Goal: Task Accomplishment & Management: Manage account settings

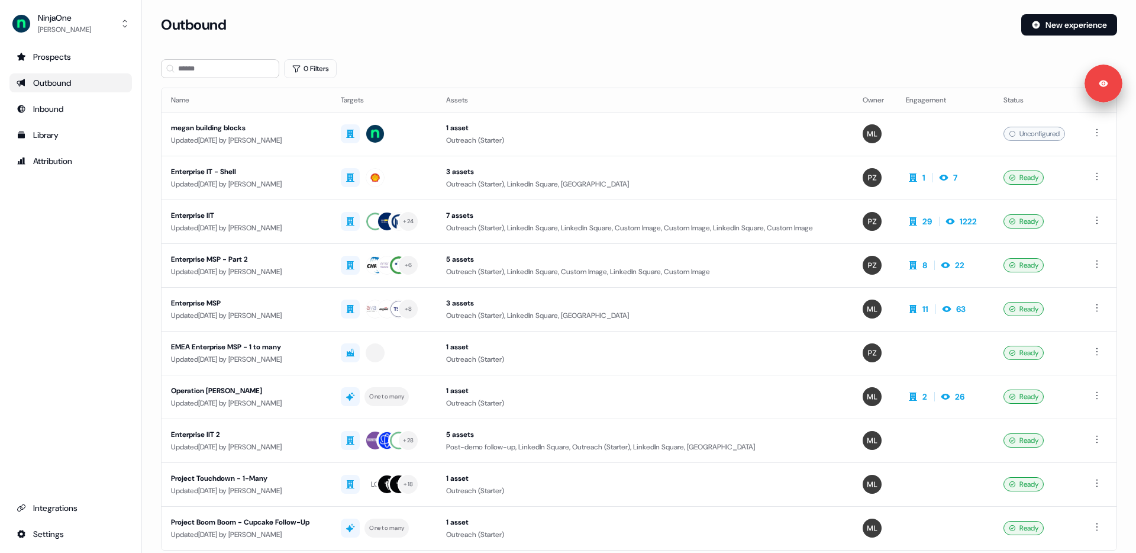
click at [67, 83] on div "Outbound" at bounding box center [71, 83] width 108 height 12
click at [63, 85] on div "Outbound" at bounding box center [71, 83] width 108 height 12
click at [63, 53] on div "Prospects" at bounding box center [71, 57] width 108 height 12
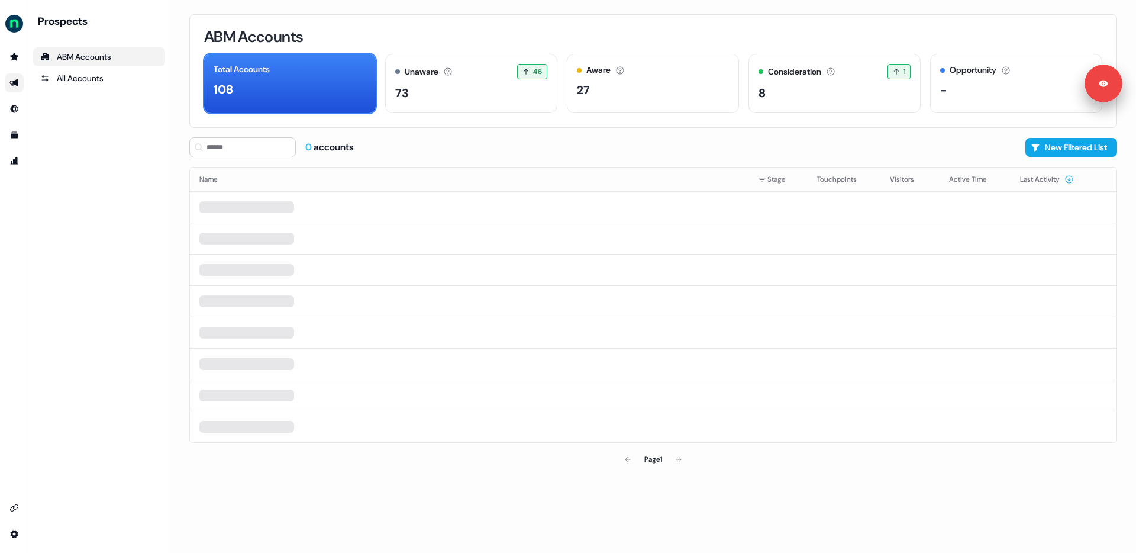
click at [8, 87] on link "Go to outbound experience" at bounding box center [14, 82] width 19 height 19
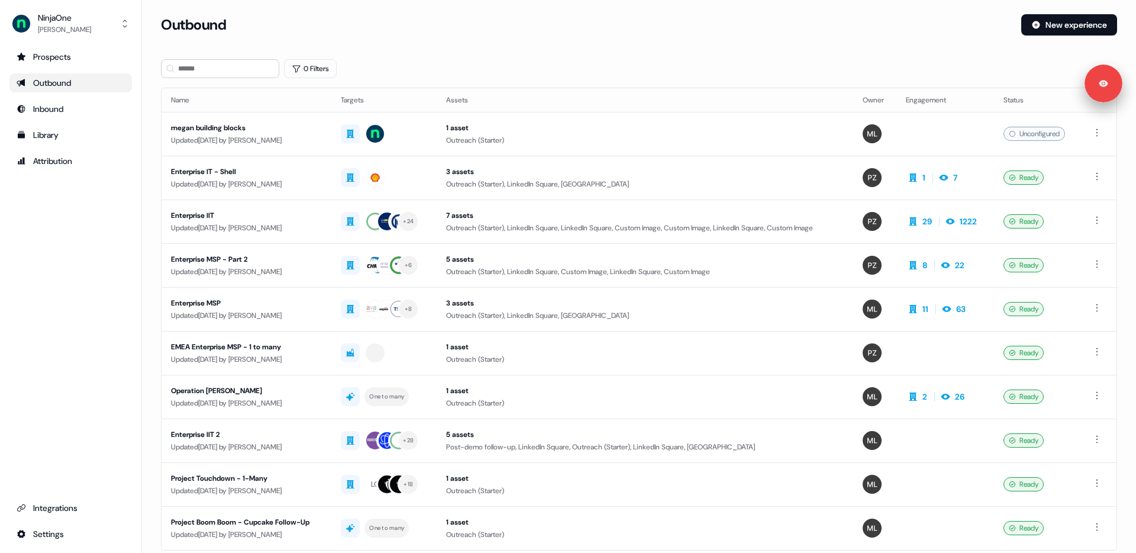
click at [35, 81] on div "Outbound" at bounding box center [71, 83] width 108 height 12
click at [72, 266] on div "Prospects Outbound Inbound Library Attribution Integrations Settings" at bounding box center [70, 295] width 123 height 496
click at [104, 307] on div "Prospects Outbound Inbound Library Attribution Integrations Settings" at bounding box center [70, 295] width 123 height 496
click at [0, 0] on div "NinjaOne [PERSON_NAME] Prospects Outbound Inbound Library Attribution Integrati…" at bounding box center [568, 276] width 1136 height 553
click at [549, 25] on div "Outbound" at bounding box center [586, 24] width 851 height 21
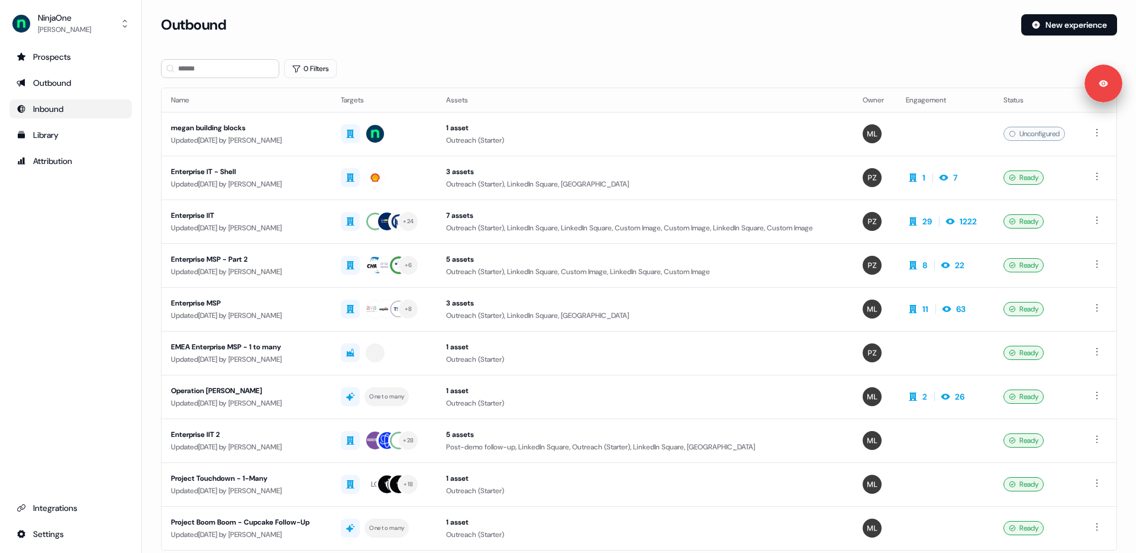
click at [43, 110] on div "Inbound" at bounding box center [71, 109] width 108 height 12
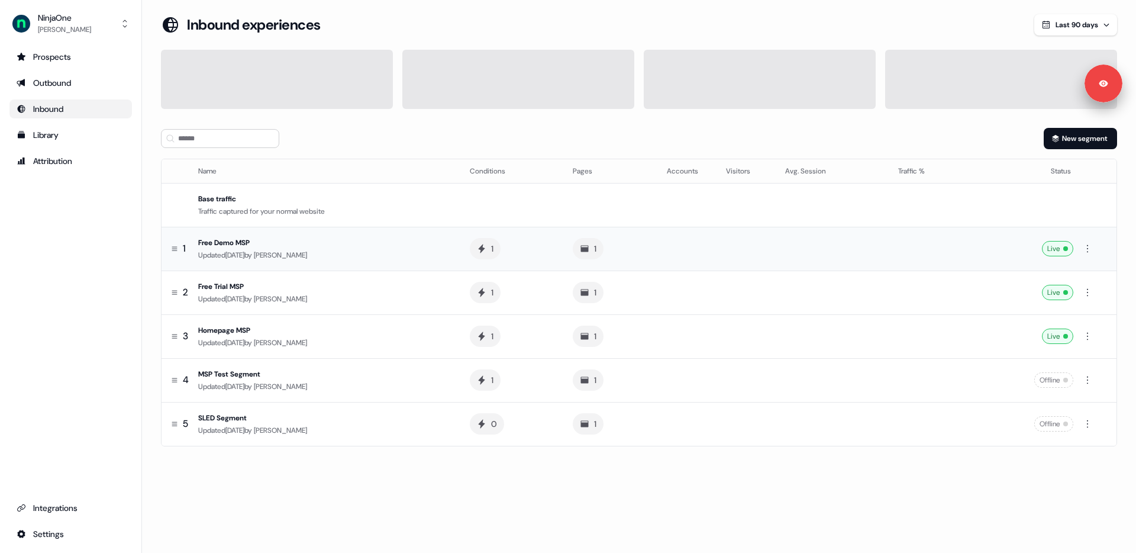
click at [411, 246] on div "Free Demo MSP" at bounding box center [324, 243] width 253 height 12
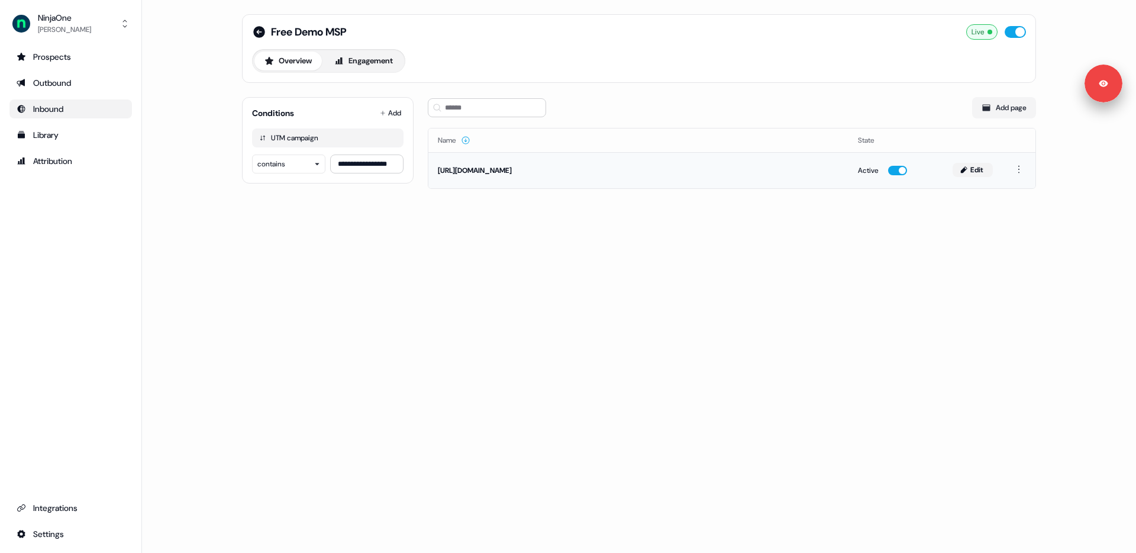
drag, startPoint x: 973, startPoint y: 167, endPoint x: 962, endPoint y: 169, distance: 11.3
click at [973, 167] on button "Edit" at bounding box center [973, 170] width 40 height 14
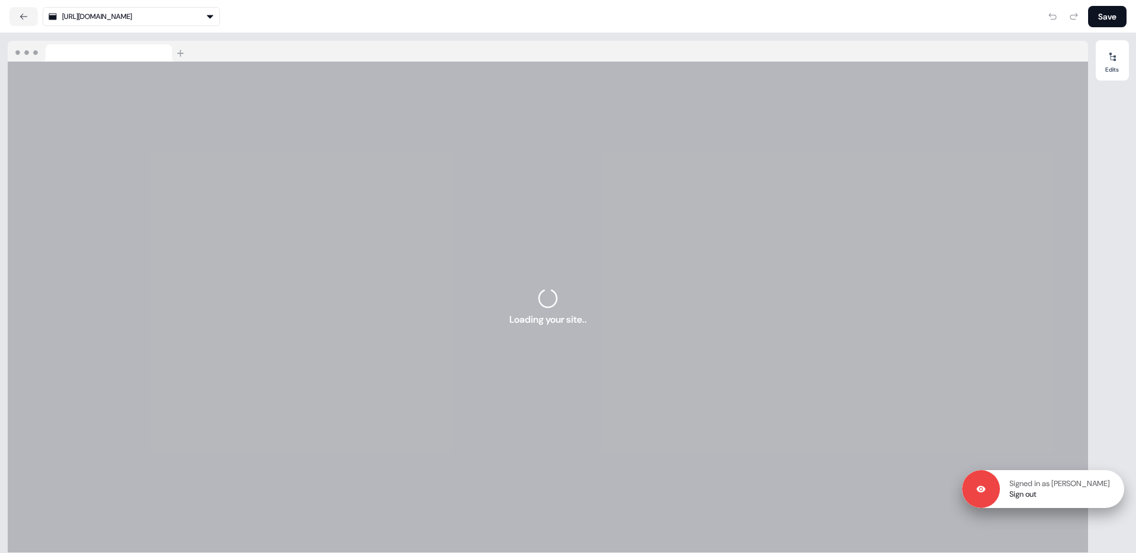
drag, startPoint x: 1103, startPoint y: 79, endPoint x: 1105, endPoint y: 484, distance: 405.4
click at [1105, 484] on p "Signed in as [PERSON_NAME]" at bounding box center [1060, 483] width 101 height 11
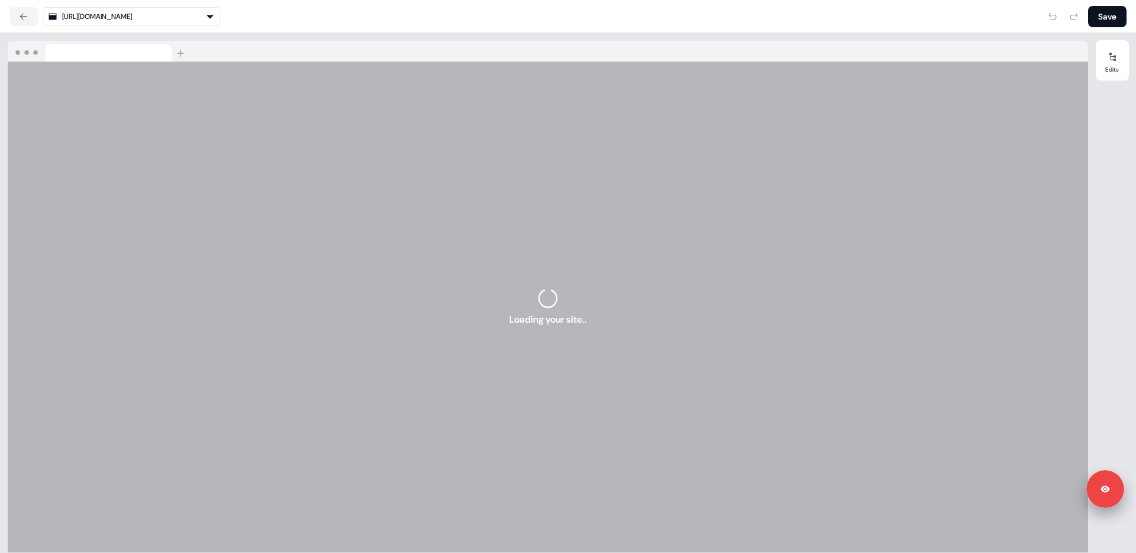
click at [1100, 410] on div "Edits" at bounding box center [1112, 292] width 33 height 505
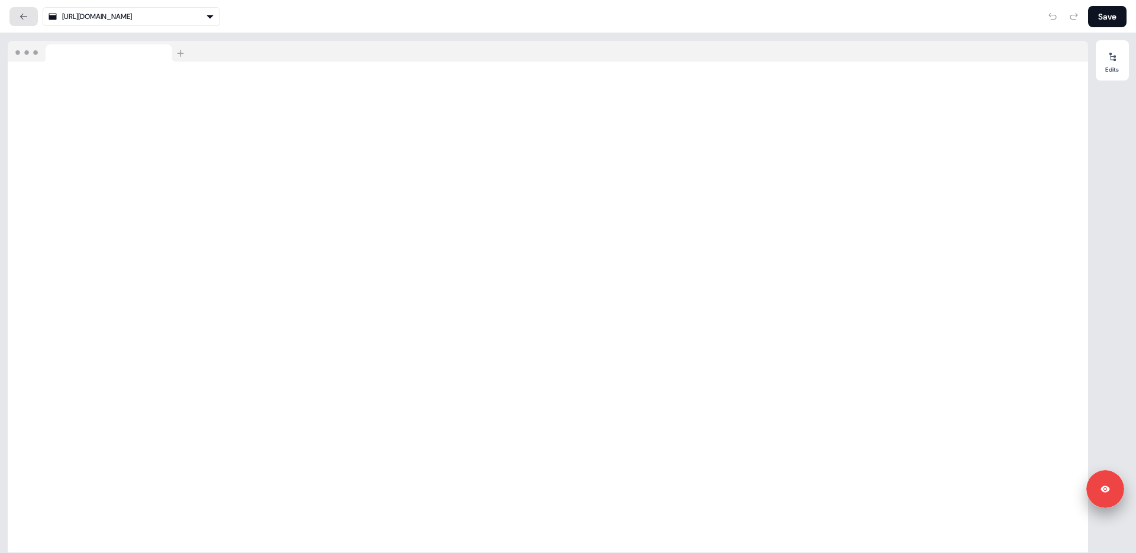
click at [24, 17] on icon at bounding box center [23, 16] width 9 height 9
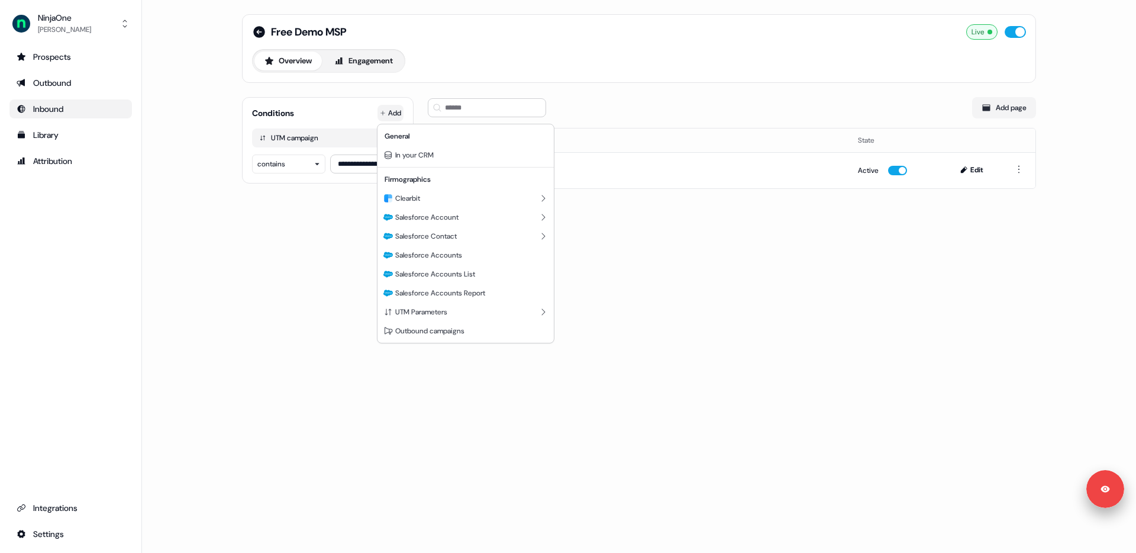
click at [391, 112] on html "**********" at bounding box center [568, 276] width 1136 height 553
drag, startPoint x: 252, startPoint y: 253, endPoint x: 249, endPoint y: 92, distance: 161.0
click at [252, 253] on html "**********" at bounding box center [568, 276] width 1136 height 553
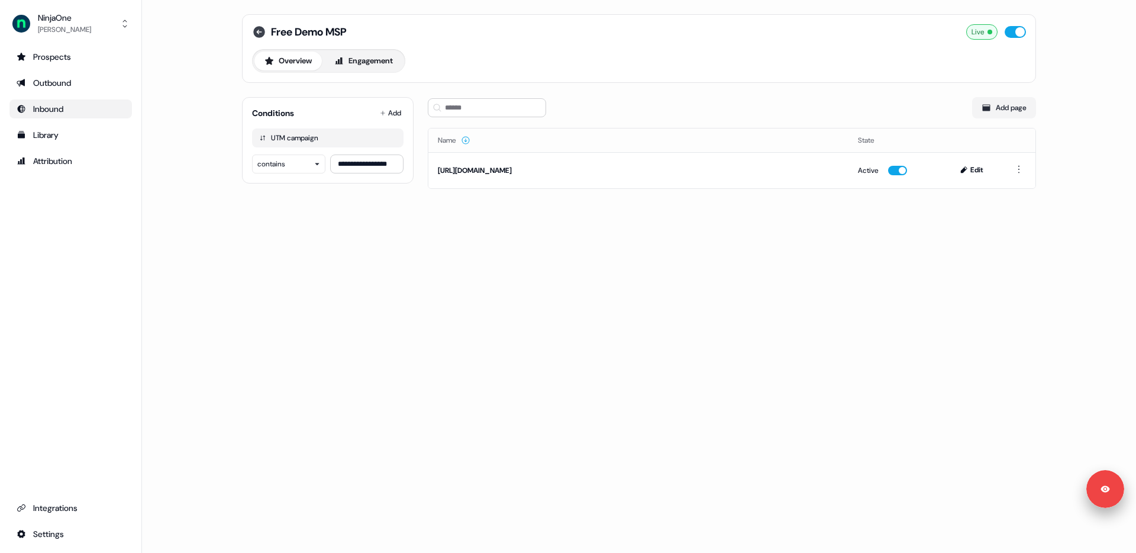
click at [254, 28] on icon at bounding box center [259, 32] width 12 height 12
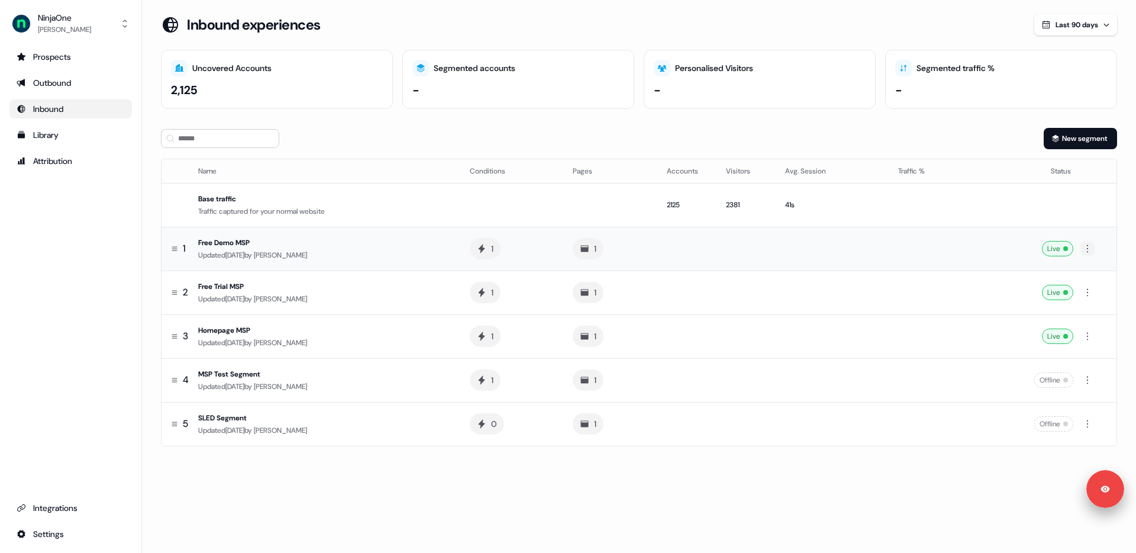
click at [1088, 245] on html "Signed in as [PERSON_NAME] Sign out For the best experience switch devices to a…" at bounding box center [568, 276] width 1136 height 553
drag, startPoint x: 931, startPoint y: 251, endPoint x: 739, endPoint y: 260, distance: 192.6
click at [930, 251] on html "Signed in as [PERSON_NAME] Sign out For the best experience switch devices to a…" at bounding box center [568, 276] width 1136 height 553
drag, startPoint x: 379, startPoint y: 250, endPoint x: 356, endPoint y: 252, distance: 23.2
click at [378, 250] on div "Updated [DATE] by [PERSON_NAME]" at bounding box center [324, 255] width 253 height 12
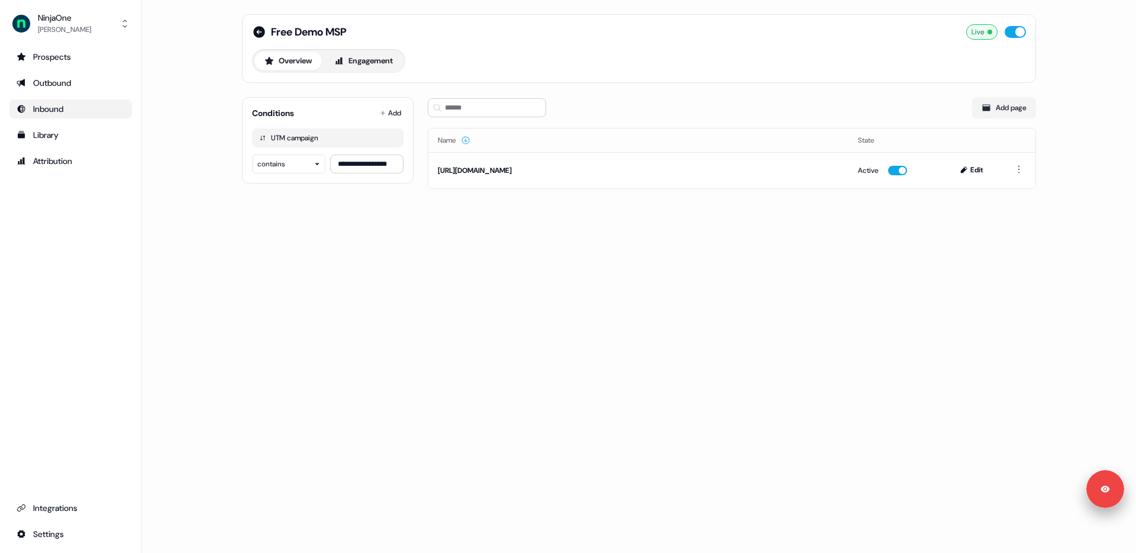
click at [198, 165] on div "**********" at bounding box center [639, 276] width 994 height 553
click at [259, 29] on icon at bounding box center [259, 32] width 12 height 12
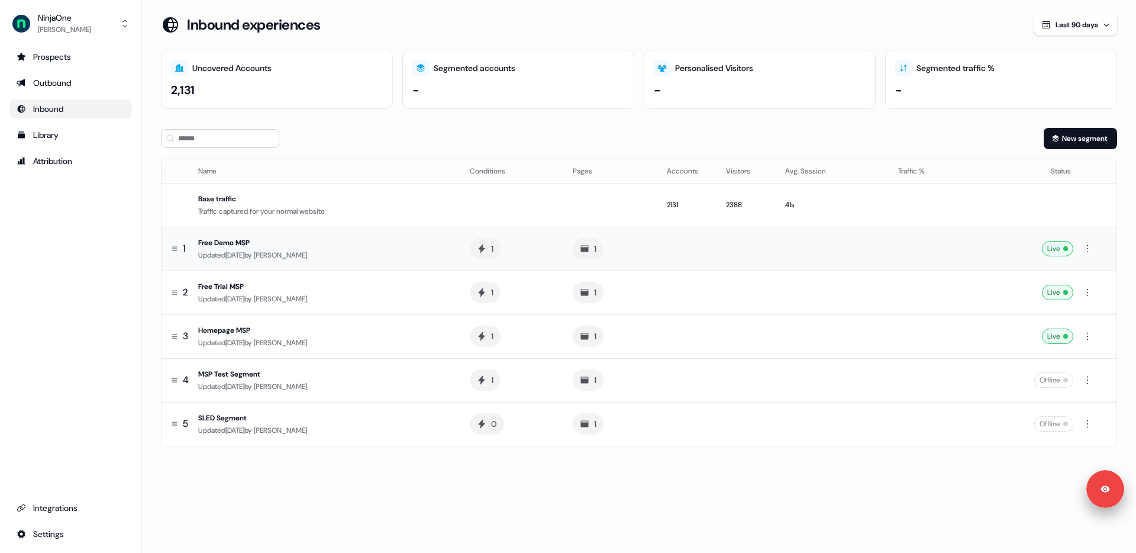
click at [257, 245] on div "Free Demo MSP" at bounding box center [324, 243] width 253 height 12
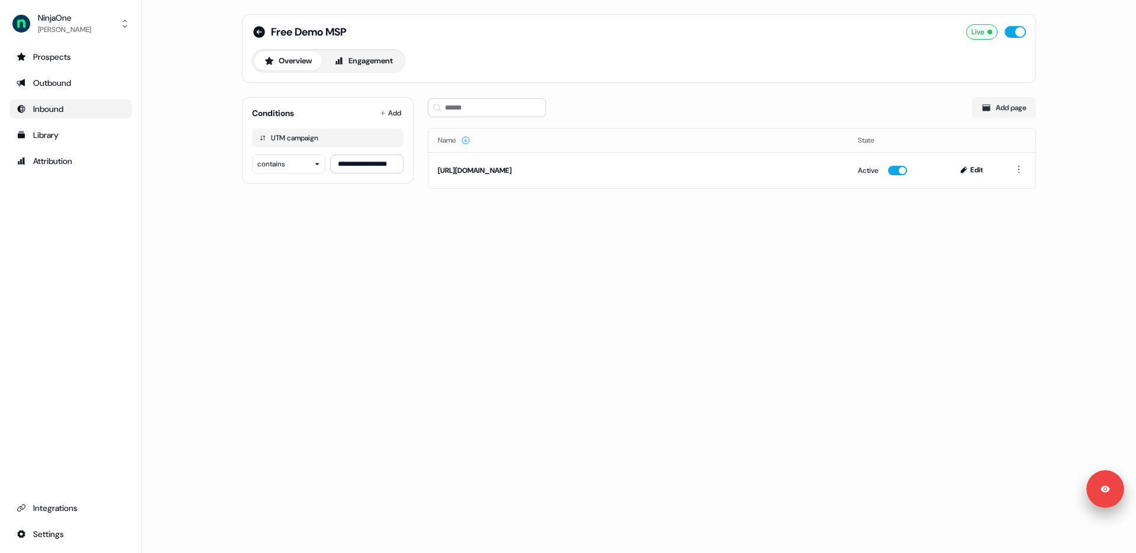
drag, startPoint x: 505, startPoint y: 245, endPoint x: 489, endPoint y: 241, distance: 16.5
click at [505, 245] on div "**********" at bounding box center [639, 276] width 994 height 553
click at [257, 32] on icon at bounding box center [259, 32] width 14 height 14
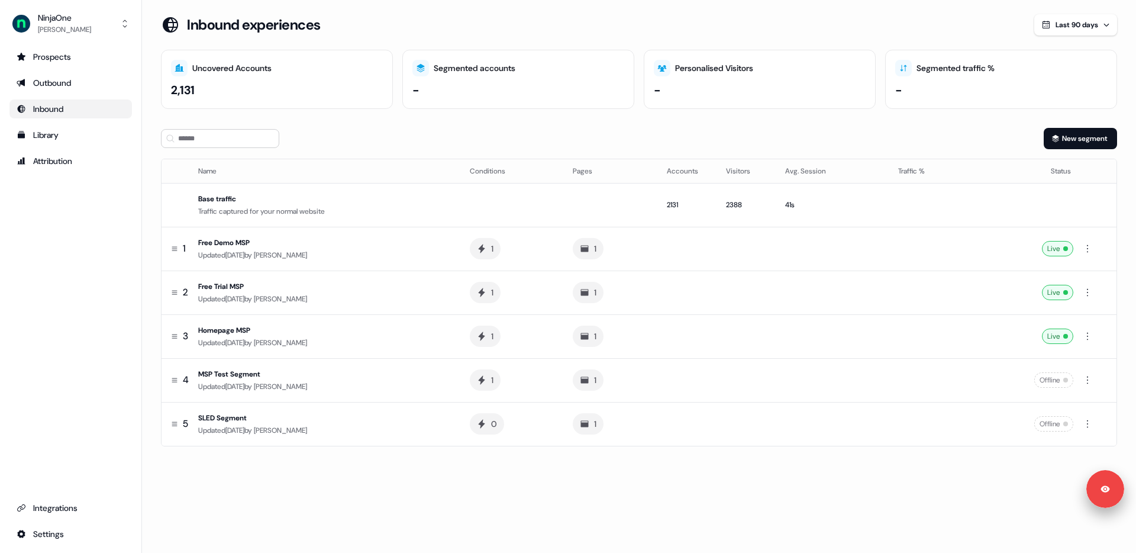
drag, startPoint x: 1127, startPoint y: 281, endPoint x: 1127, endPoint y: 203, distance: 77.5
click at [1127, 281] on section "Loading... Inbound experiences Last 90 days Uncovered Accounts 2,131 Segmented …" at bounding box center [639, 246] width 994 height 465
click at [1013, 139] on div "New segment" at bounding box center [639, 138] width 956 height 21
click at [159, 315] on section "Loading... Inbound experiences Last 90 days Uncovered Accounts 2,135 Segmented …" at bounding box center [639, 246] width 994 height 465
click at [90, 360] on div "Prospects Outbound Inbound Library Attribution Integrations Settings" at bounding box center [70, 295] width 123 height 496
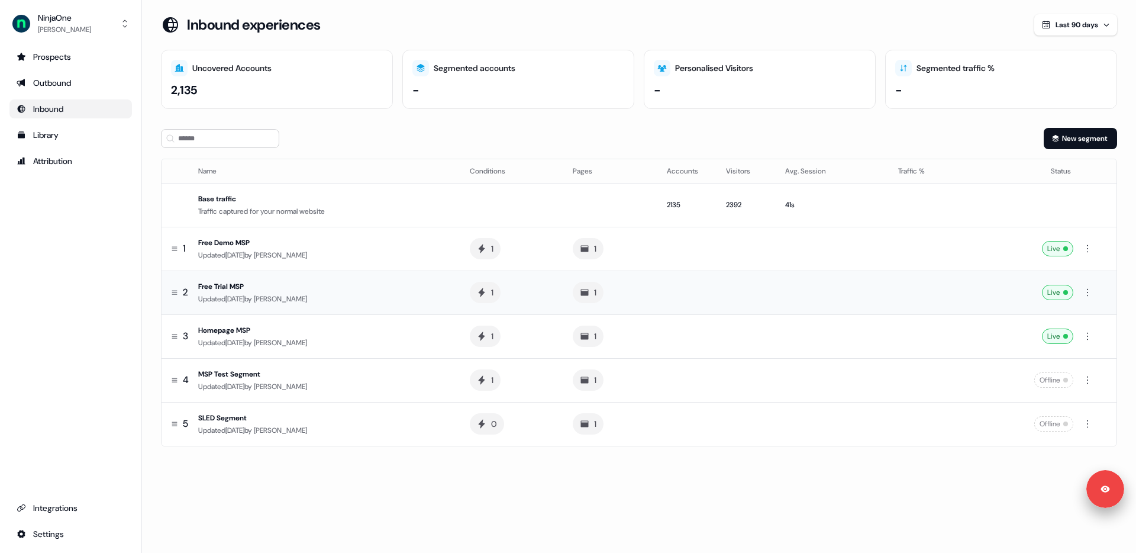
click at [381, 298] on div "Updated [DATE] by [PERSON_NAME]" at bounding box center [324, 299] width 253 height 12
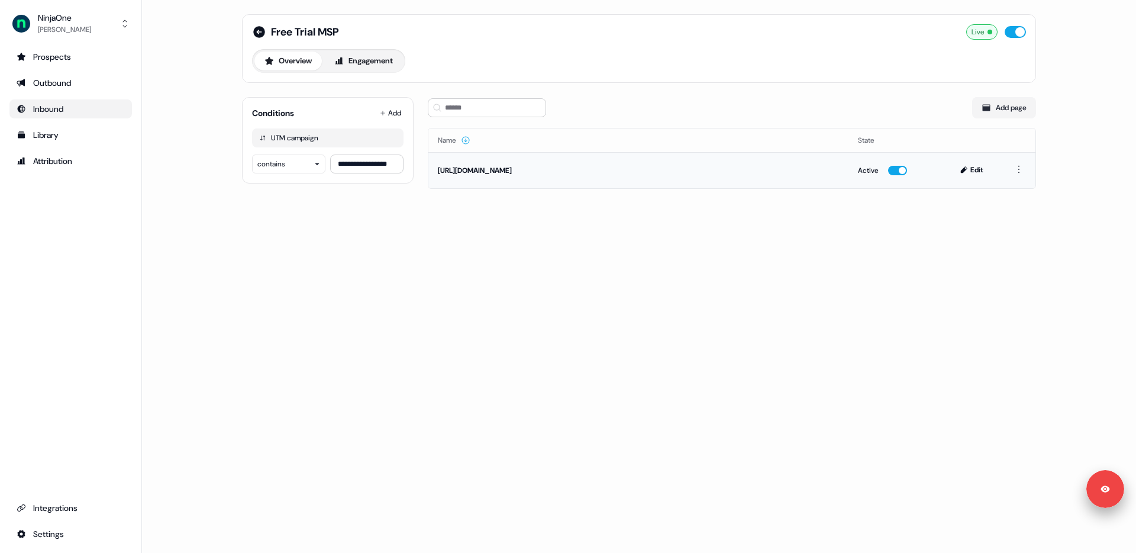
click at [972, 177] on td "Edit" at bounding box center [972, 170] width 59 height 36
click at [970, 173] on button "Edit" at bounding box center [973, 170] width 40 height 14
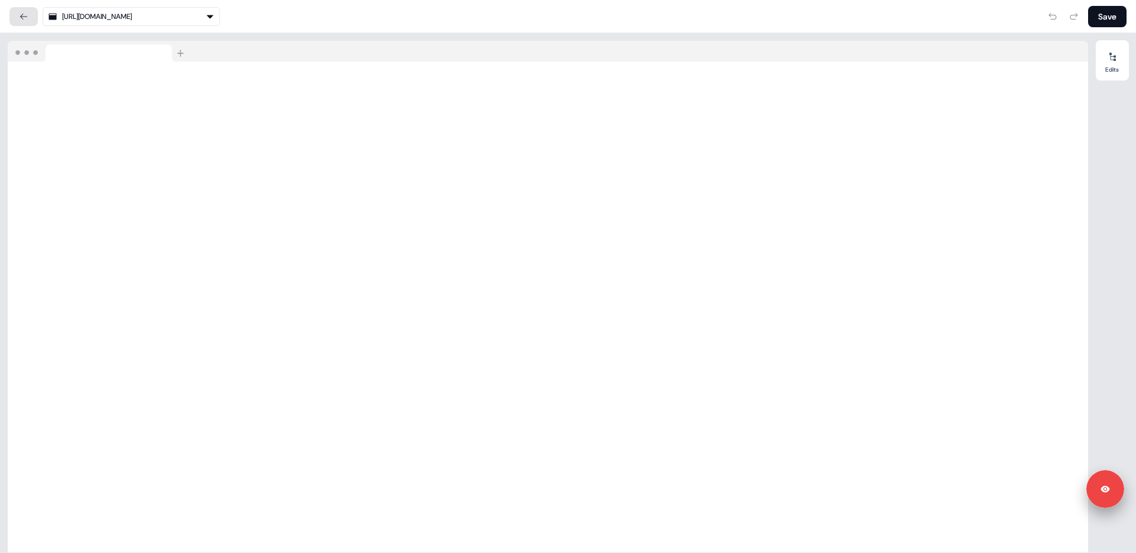
click at [22, 12] on icon at bounding box center [23, 16] width 9 height 9
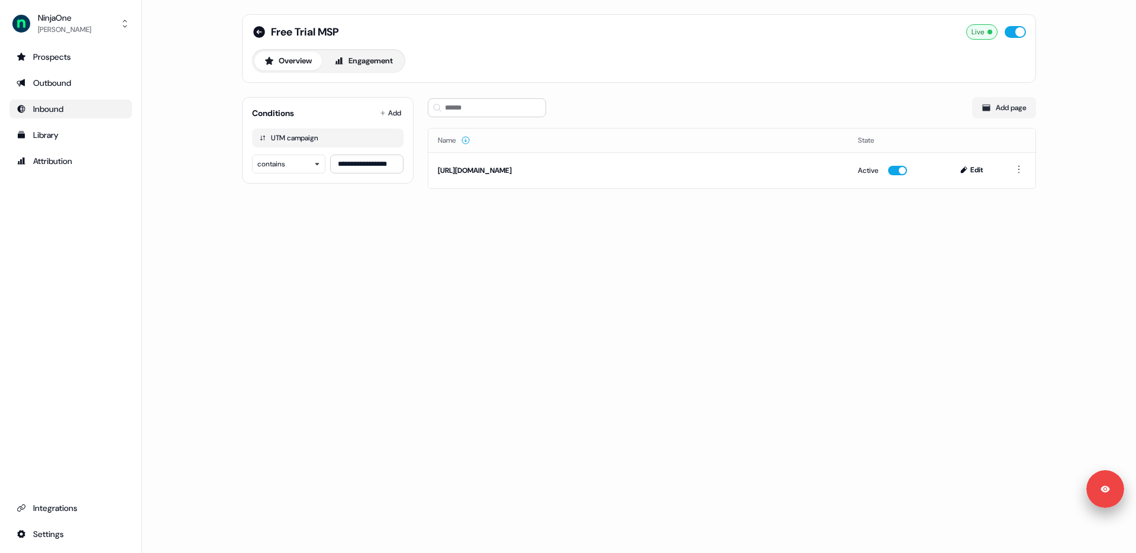
click at [63, 238] on div "Prospects Outbound Inbound Library Attribution Integrations Settings" at bounding box center [70, 295] width 123 height 496
click at [65, 237] on div "Prospects Outbound Inbound Library Attribution Integrations Settings" at bounding box center [70, 295] width 123 height 496
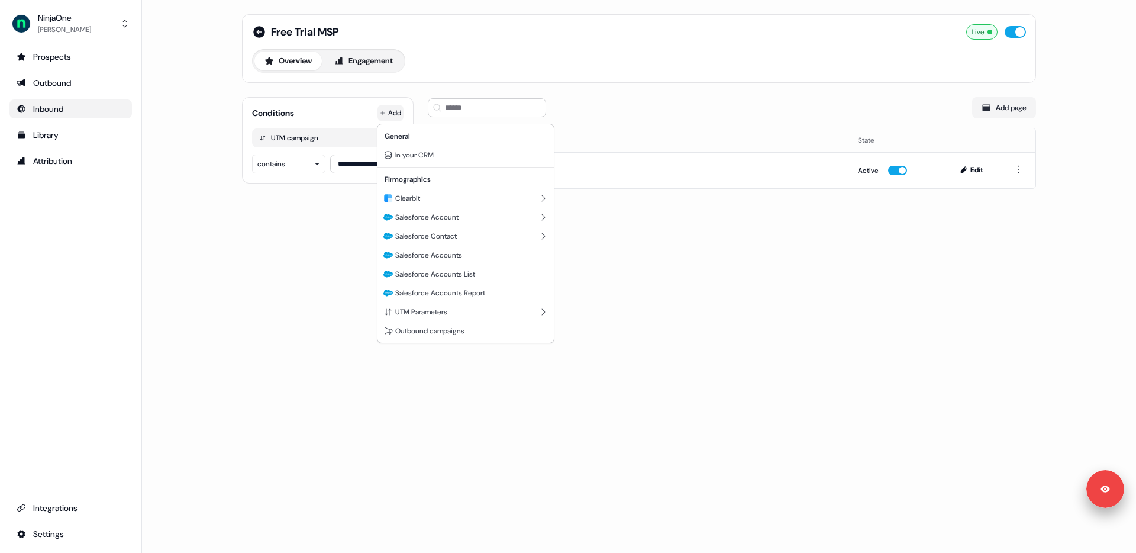
click at [384, 116] on html "**********" at bounding box center [568, 276] width 1136 height 553
drag, startPoint x: 453, startPoint y: 276, endPoint x: 446, endPoint y: 275, distance: 7.3
click at [453, 276] on span "Salesforce Accounts List" at bounding box center [435, 273] width 80 height 9
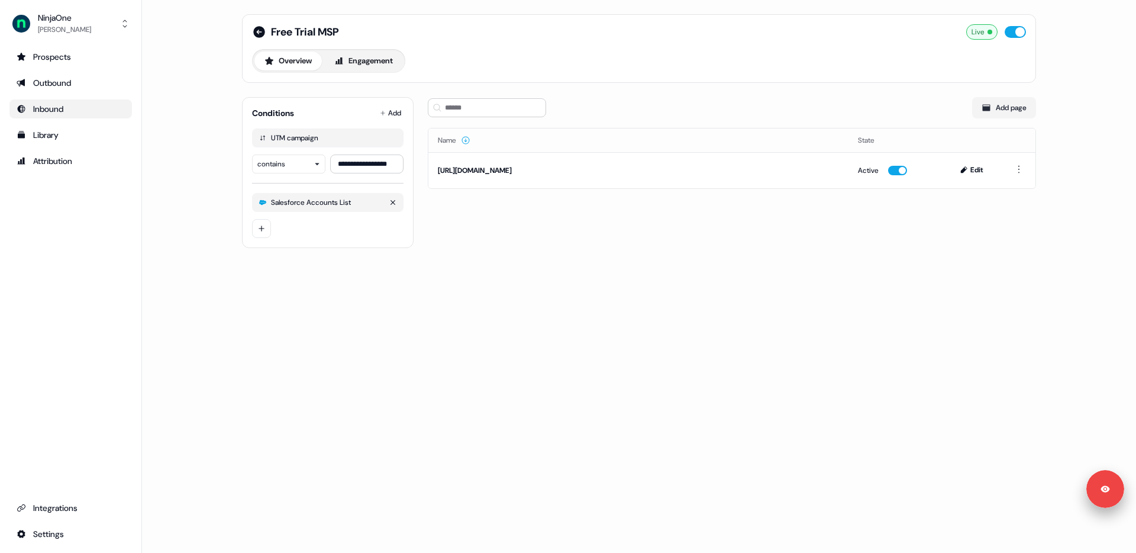
click at [317, 203] on div "Salesforce Accounts List" at bounding box center [311, 202] width 80 height 9
click at [320, 204] on div "Salesforce Accounts List" at bounding box center [311, 202] width 80 height 9
click at [351, 202] on div "Salesforce Accounts List" at bounding box center [311, 202] width 80 height 9
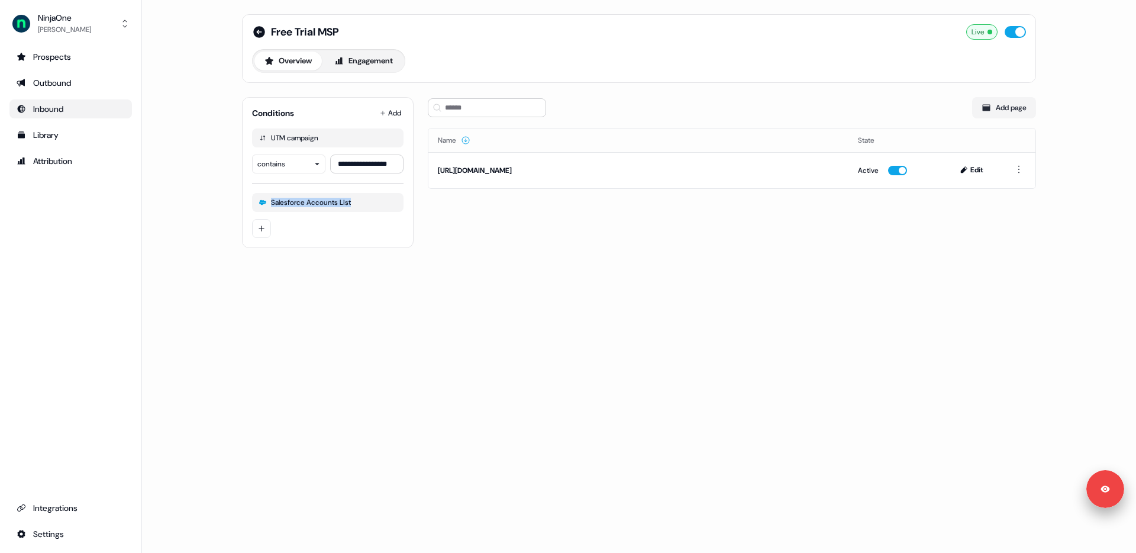
click at [356, 230] on div at bounding box center [328, 228] width 152 height 19
click at [363, 202] on div "Salesforce Accounts List" at bounding box center [328, 202] width 152 height 19
drag, startPoint x: 331, startPoint y: 205, endPoint x: 269, endPoint y: 216, distance: 63.1
click at [320, 207] on div "Salesforce Accounts List" at bounding box center [328, 202] width 152 height 19
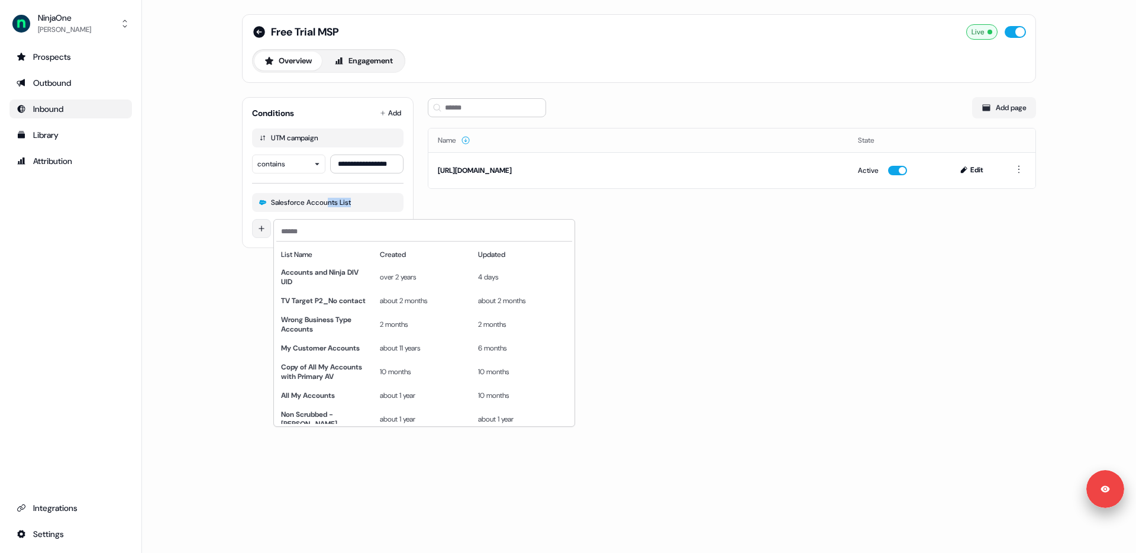
click at [263, 225] on html "**********" at bounding box center [568, 276] width 1136 height 553
drag, startPoint x: 239, startPoint y: 237, endPoint x: 347, endPoint y: 221, distance: 110.2
click at [254, 235] on html "**********" at bounding box center [568, 276] width 1136 height 553
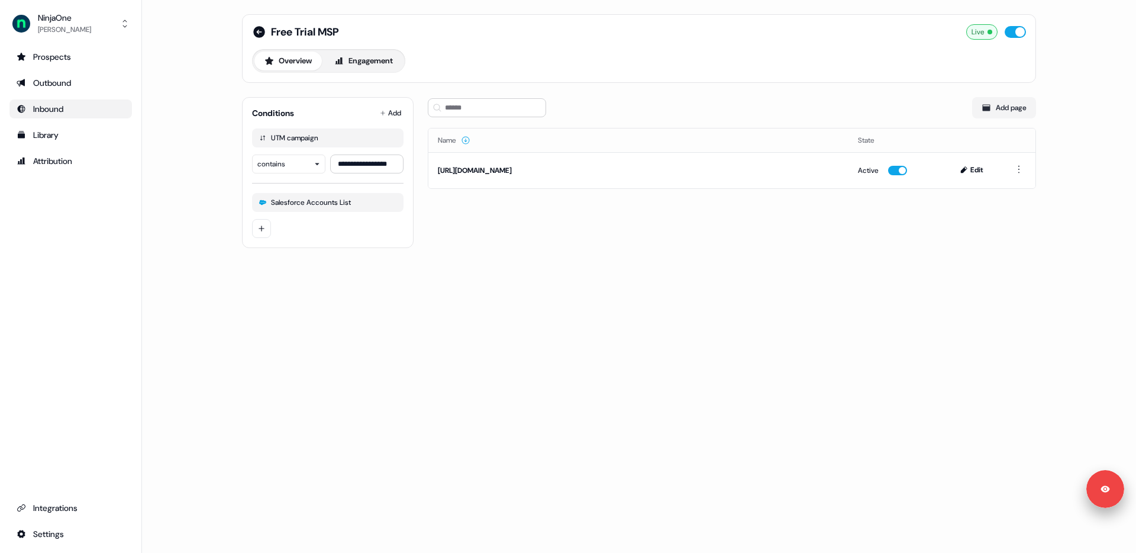
click at [0, 0] on icon "button" at bounding box center [0, 0] width 0 height 0
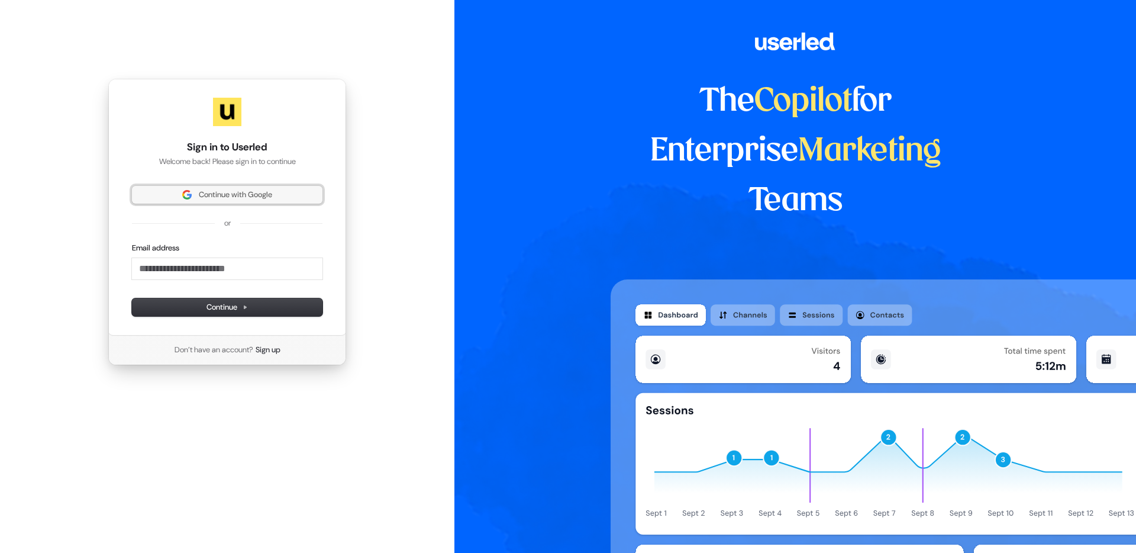
drag, startPoint x: 239, startPoint y: 197, endPoint x: 233, endPoint y: 196, distance: 5.9
click at [235, 197] on span "Continue with Google" at bounding box center [235, 194] width 73 height 11
